Goal: Information Seeking & Learning: Learn about a topic

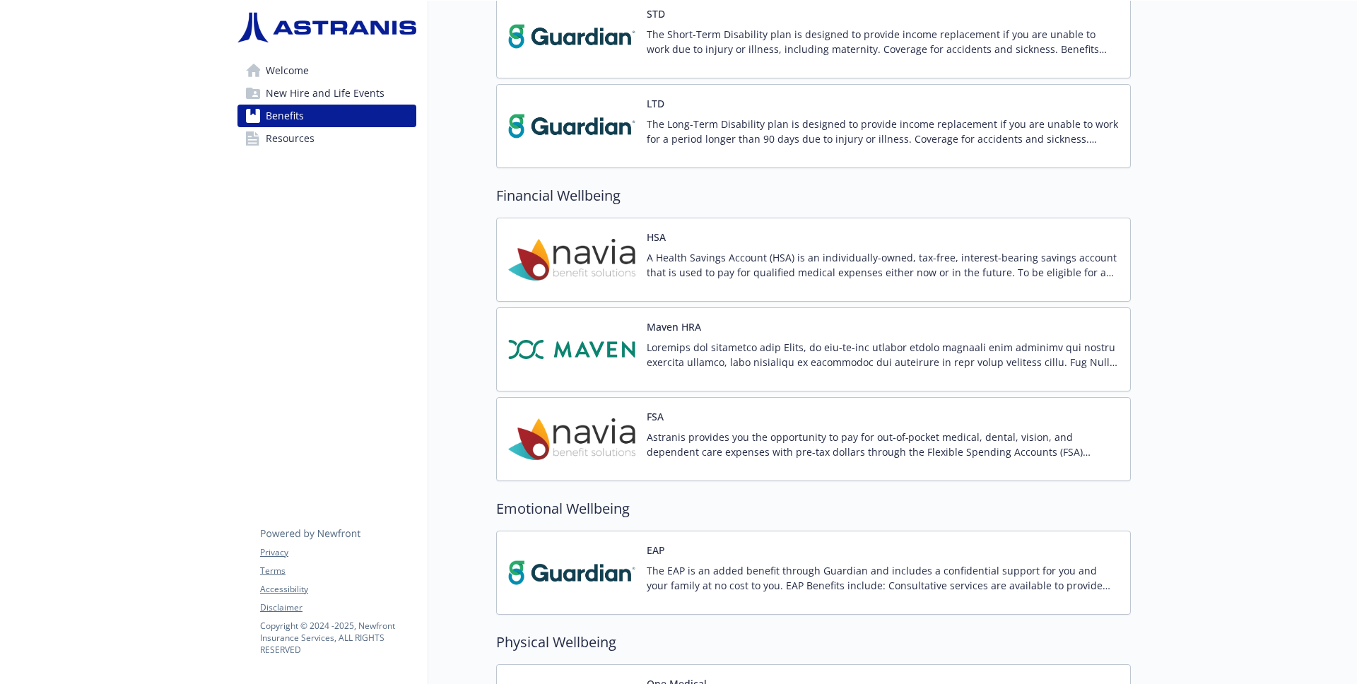
scroll to position [1023, 0]
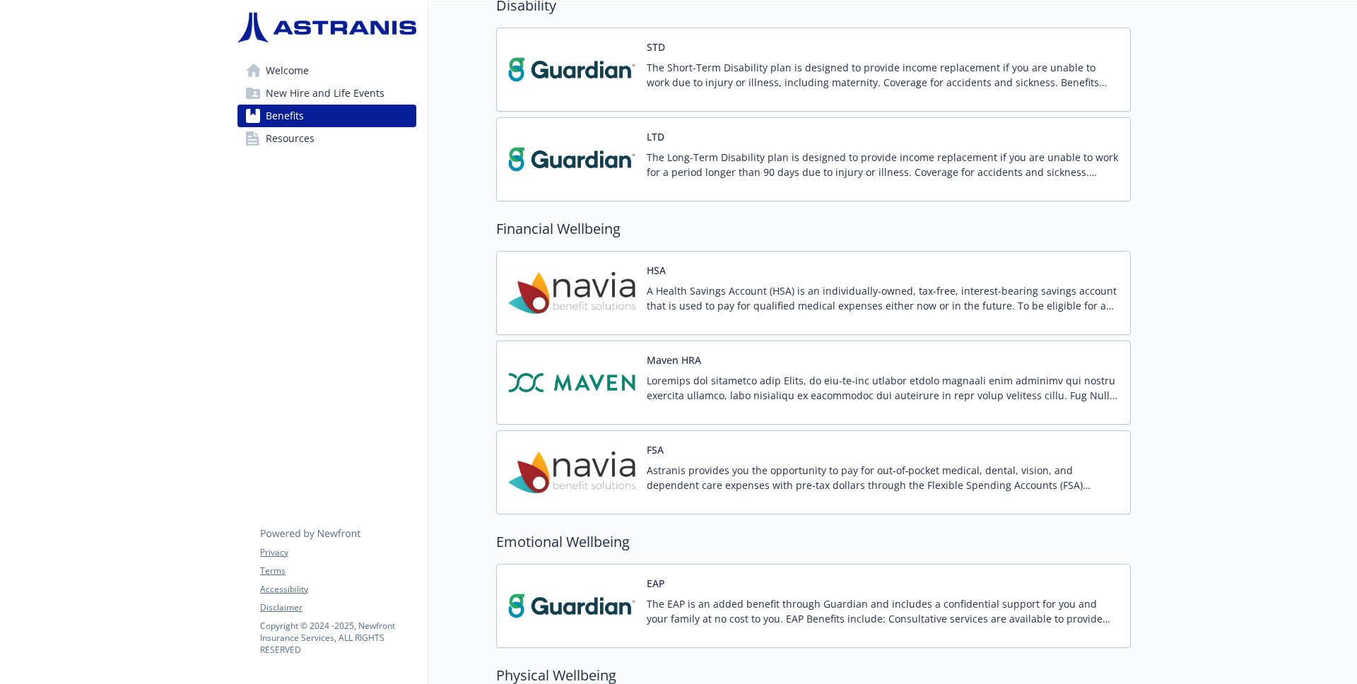
click at [678, 301] on p "A Health Savings Account (HSA) is an individually-owned, tax-free, interest-bea…" at bounding box center [883, 298] width 472 height 30
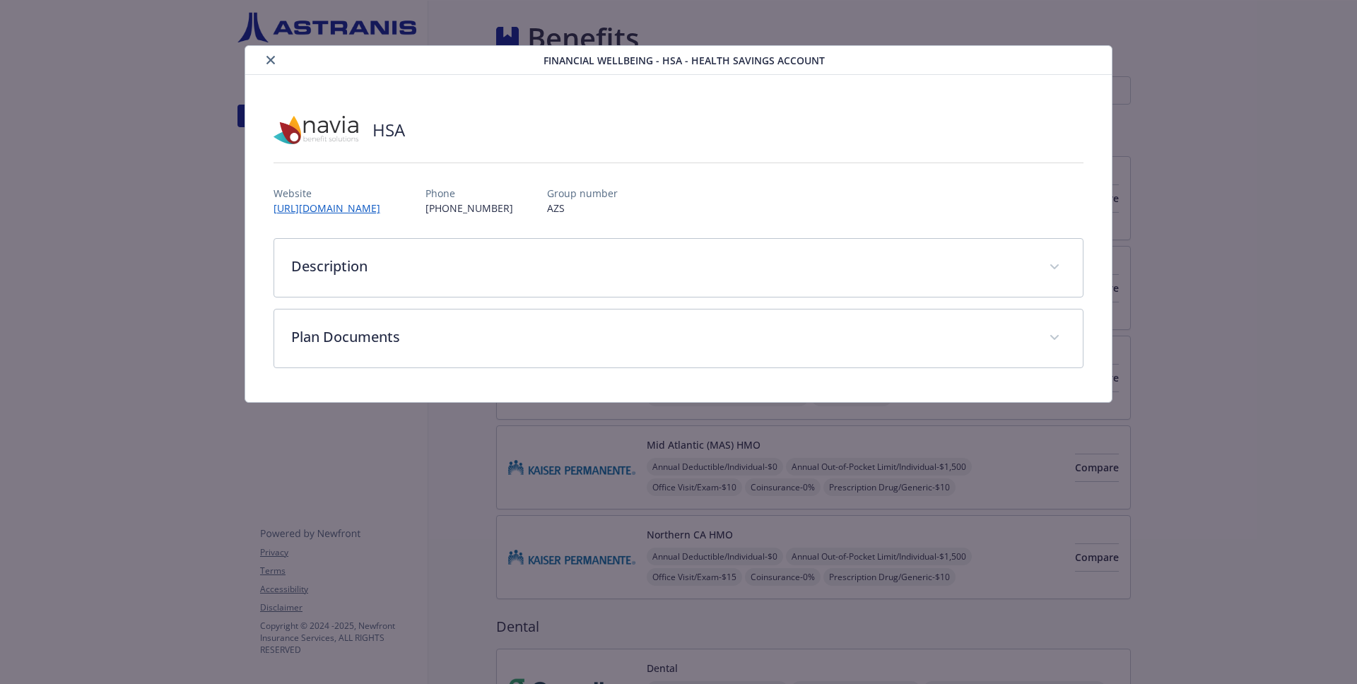
scroll to position [1023, 0]
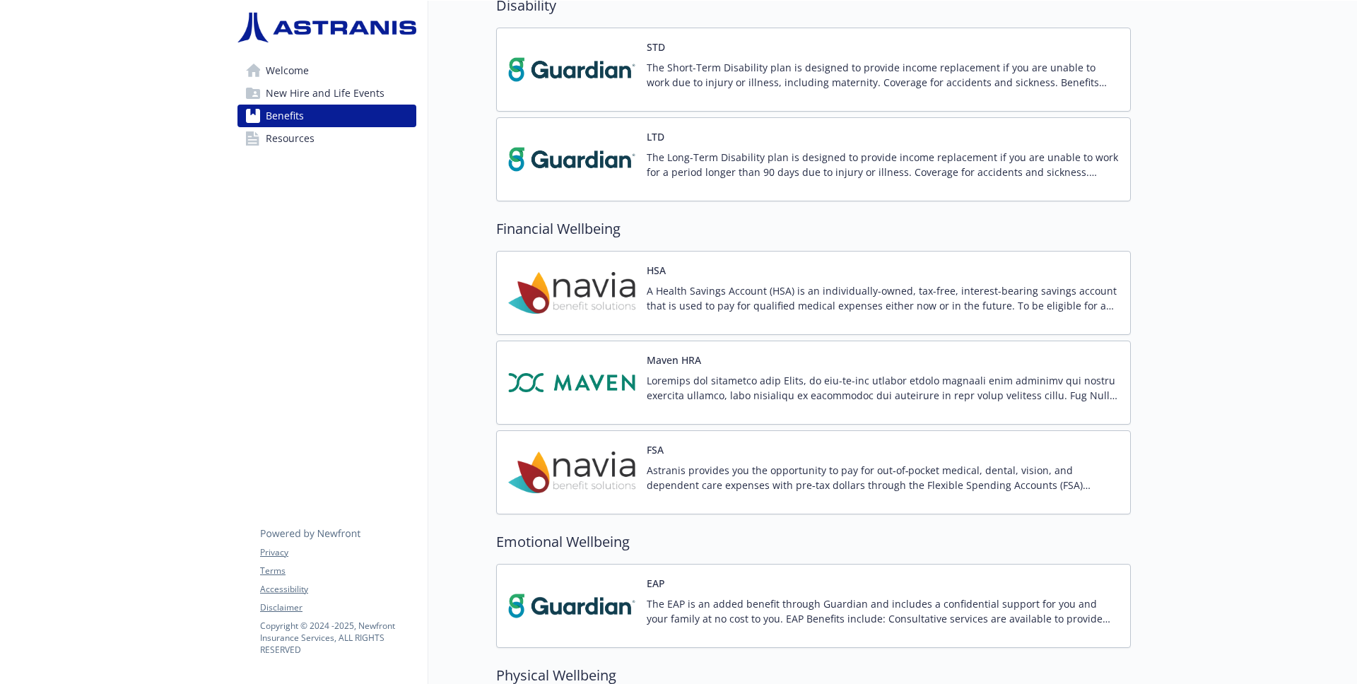
click at [729, 440] on div "FSA Astranis provides you the opportunity to pay for out‐of‐pocket medical, den…" at bounding box center [813, 472] width 635 height 84
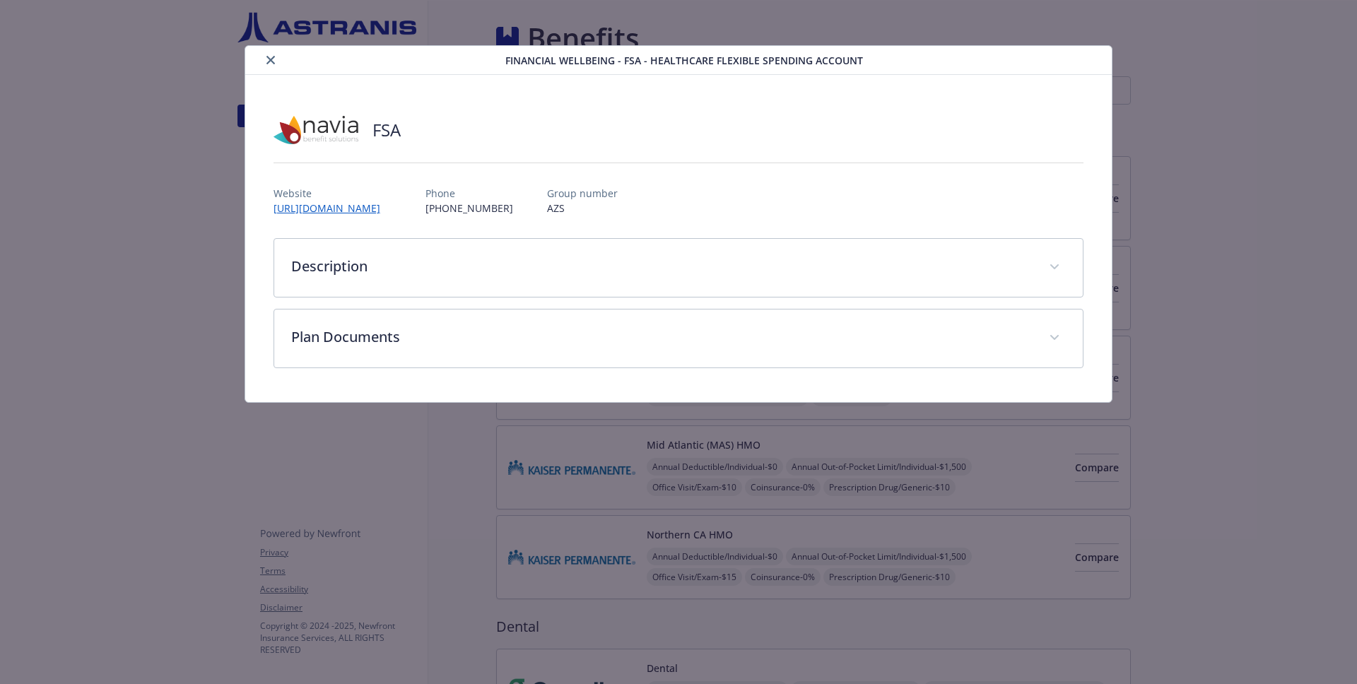
scroll to position [1023, 0]
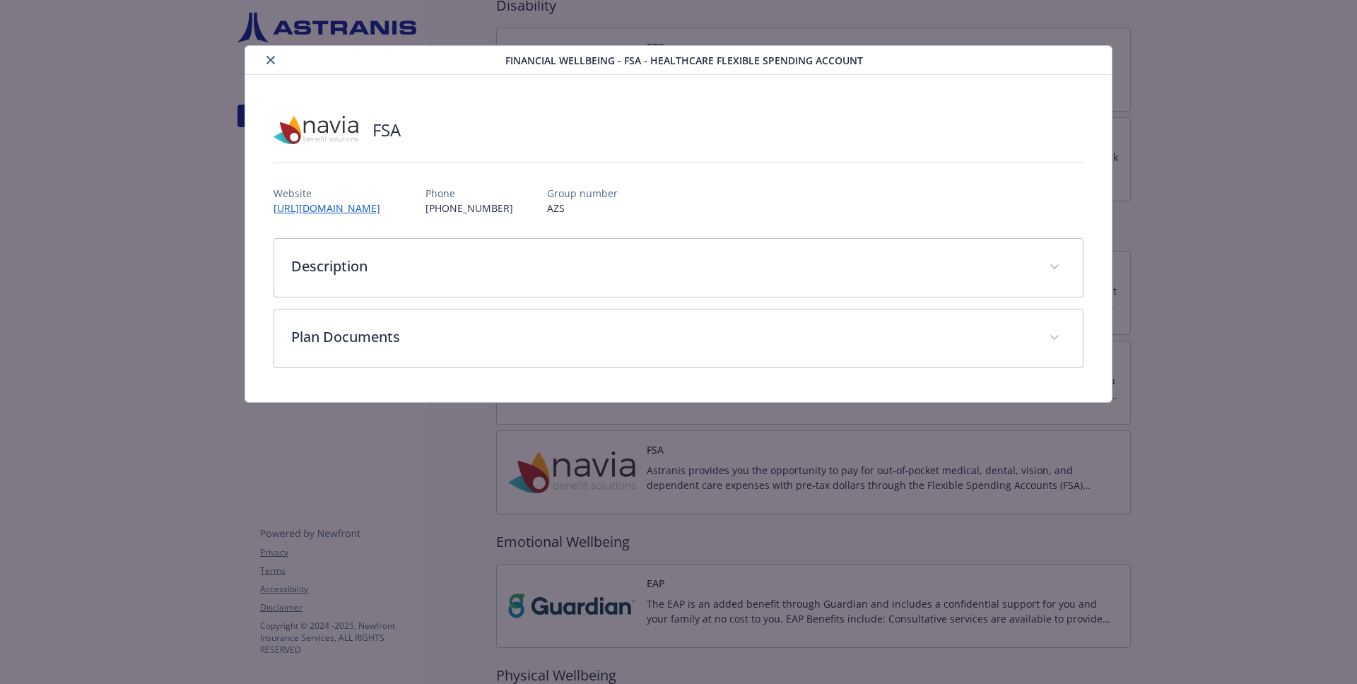
click at [269, 64] on icon "close" at bounding box center [270, 60] width 8 height 8
